Goal: Information Seeking & Learning: Check status

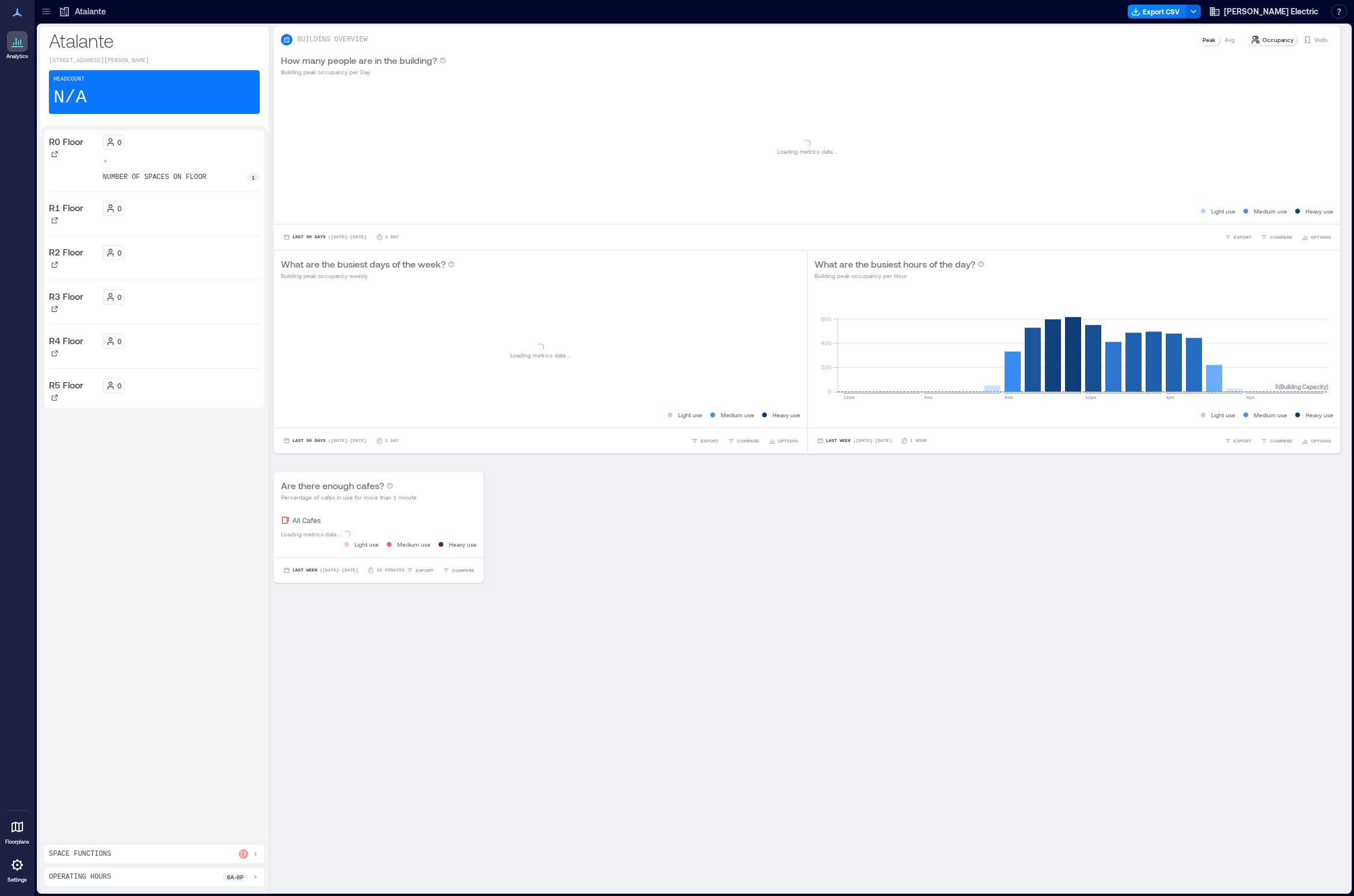
click at [49, 12] on icon at bounding box center [46, 11] width 12 height 12
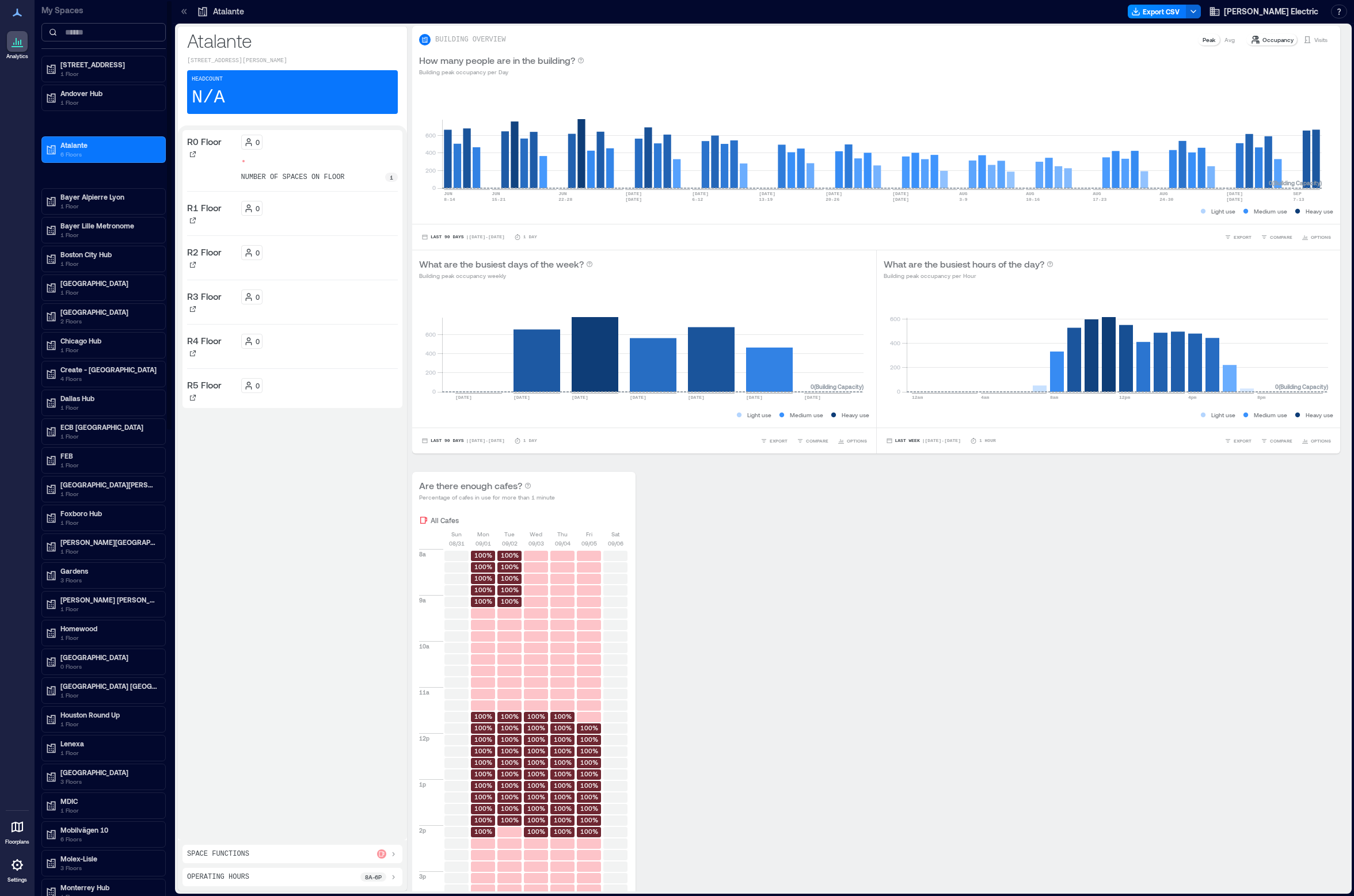
click at [90, 32] on input at bounding box center [103, 32] width 124 height 18
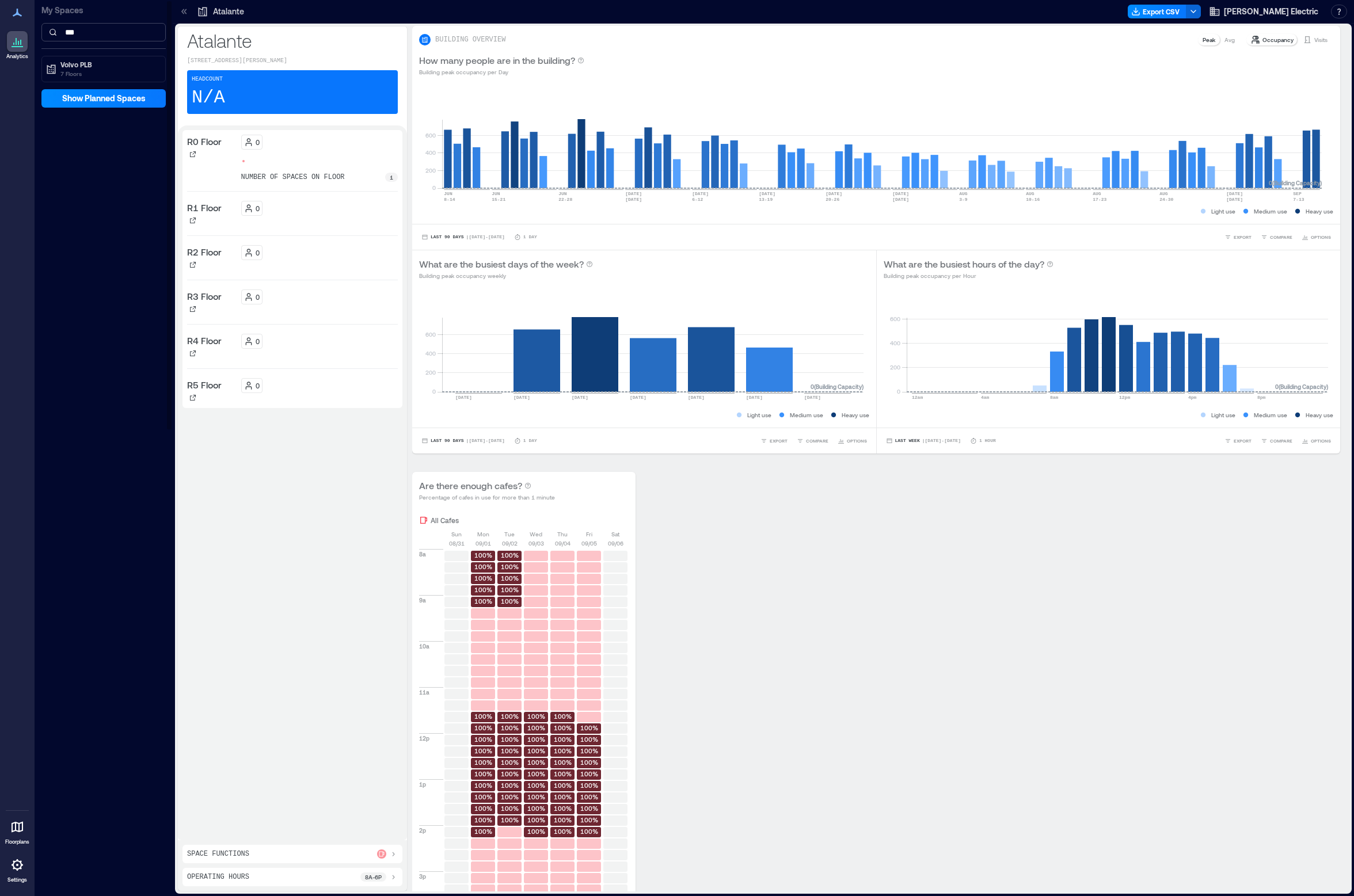
type input "***"
click at [69, 67] on p "Volvo PLB" at bounding box center [108, 65] width 96 height 9
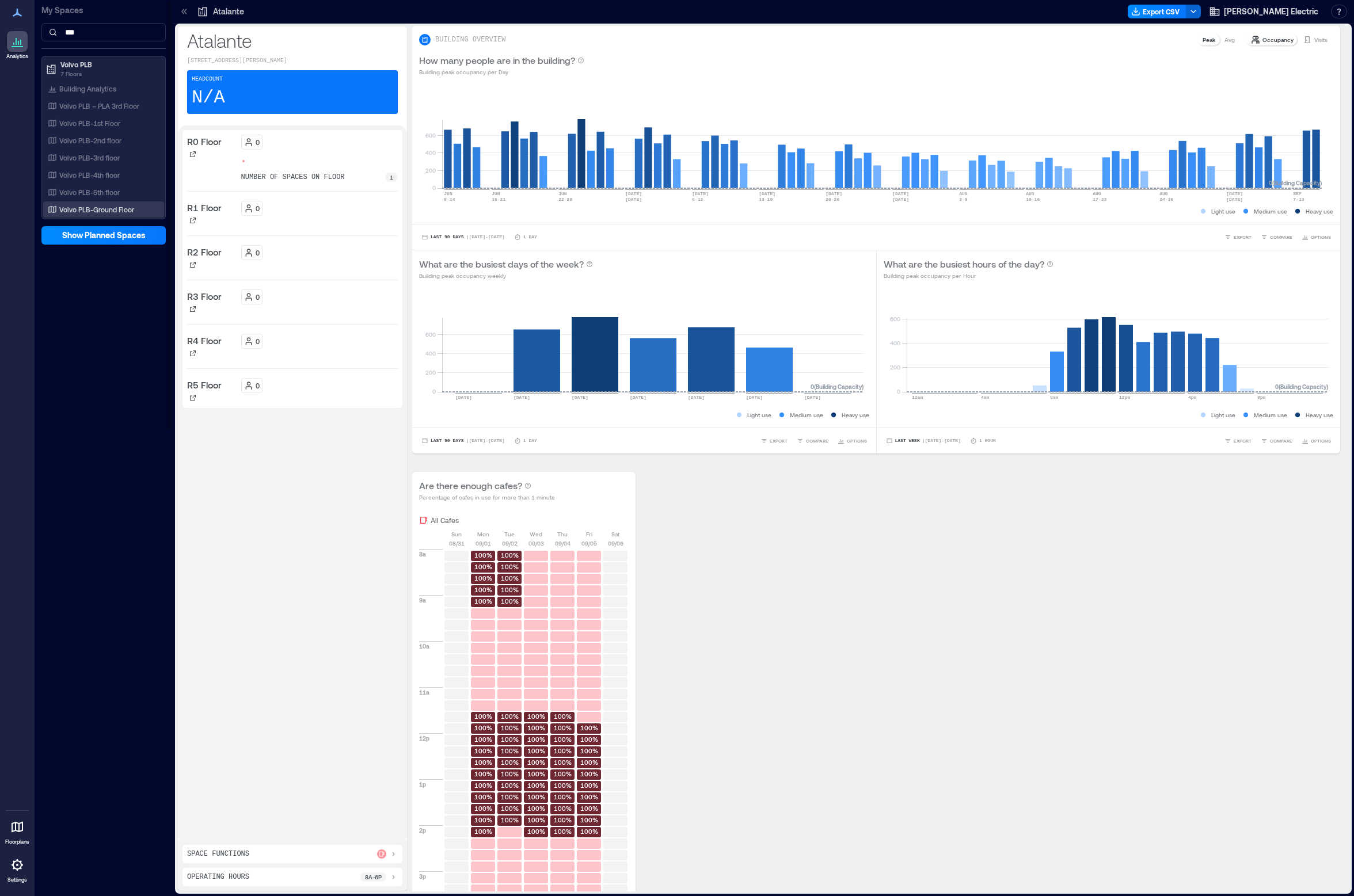
click at [95, 203] on div "Volvo PLB-Ground Floor" at bounding box center [102, 209] width 112 height 12
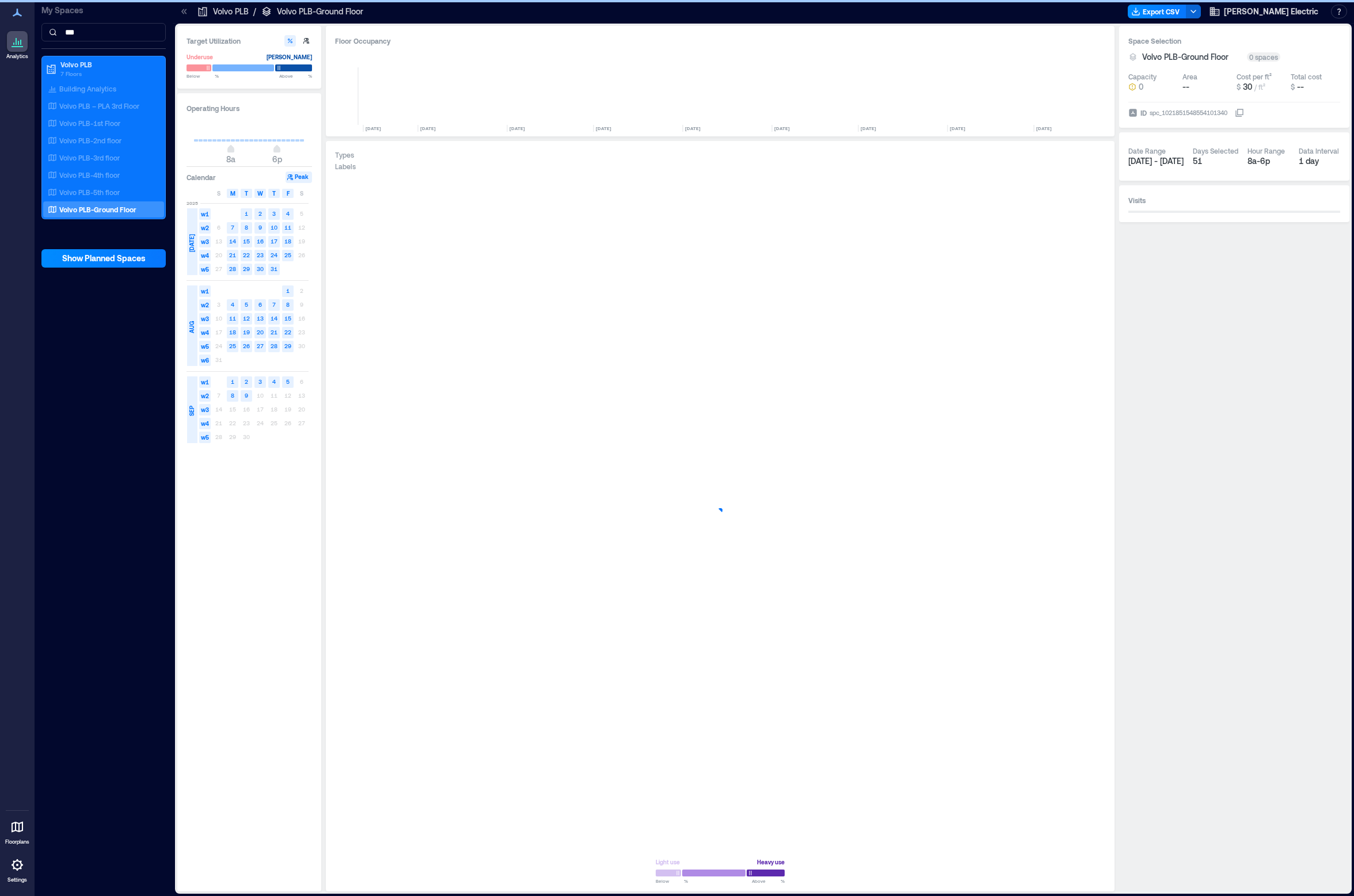
scroll to position [0, 2848]
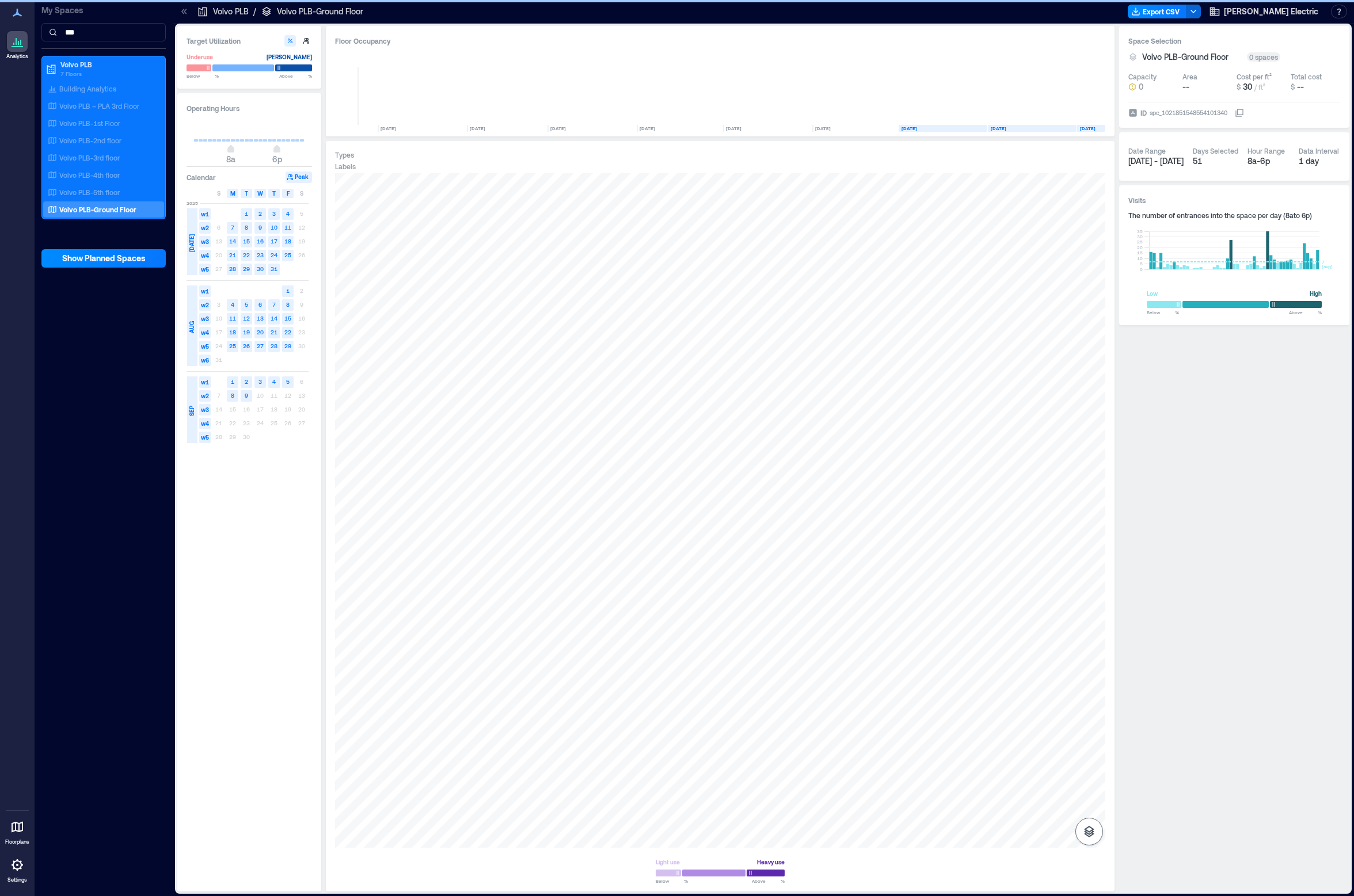
click at [1087, 827] on icon "button" at bounding box center [1089, 831] width 13 height 13
click at [1090, 769] on icon "button" at bounding box center [1089, 770] width 13 height 13
